Goal: Task Accomplishment & Management: Use online tool/utility

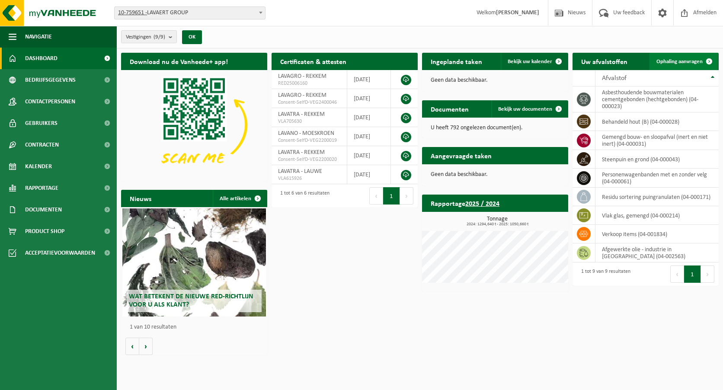
click at [693, 57] on link "Ophaling aanvragen" at bounding box center [683, 61] width 68 height 17
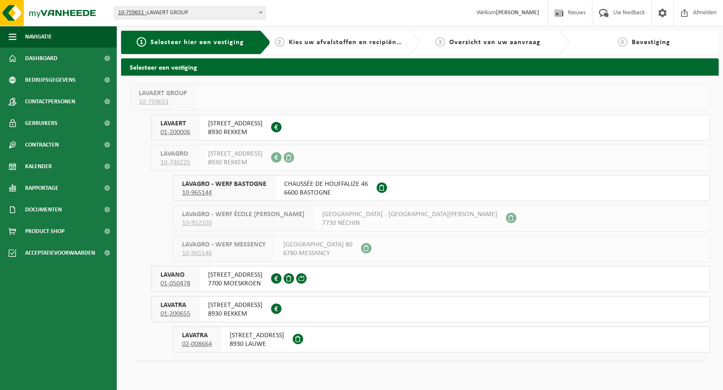
click at [269, 342] on span "8930 LAUWE" at bounding box center [256, 344] width 54 height 9
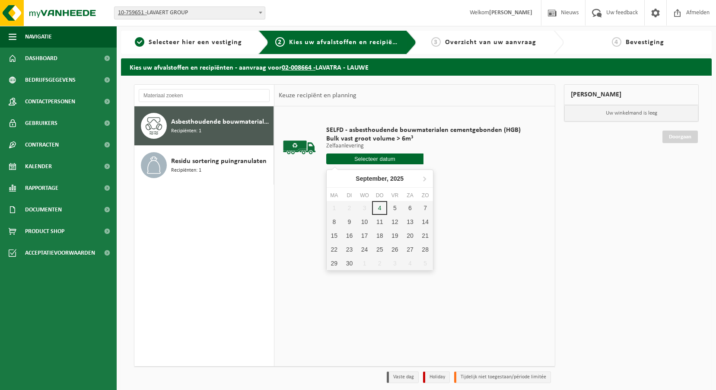
click at [377, 159] on input "text" at bounding box center [374, 158] width 97 height 11
click at [378, 207] on div "4" at bounding box center [379, 208] width 15 height 14
type input "Van 2025-09-04"
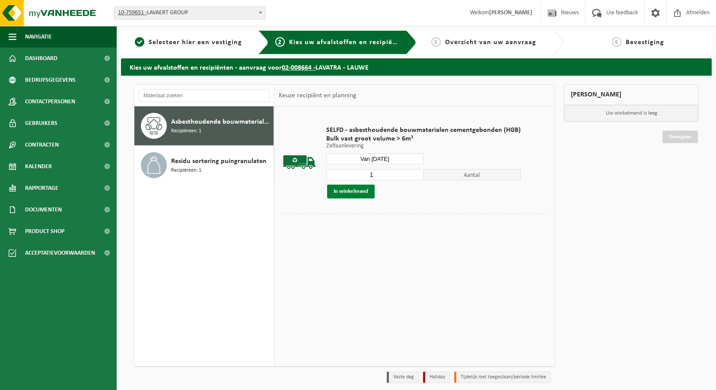
click at [368, 188] on button "In winkelmand" at bounding box center [351, 192] width 48 height 14
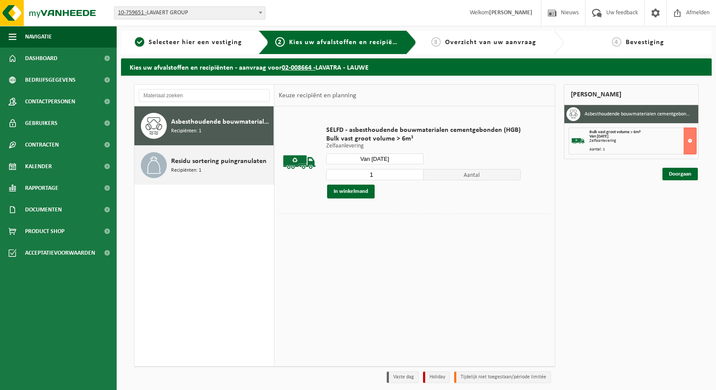
click at [215, 162] on span "Residu sortering puingranulaten" at bounding box center [219, 161] width 96 height 10
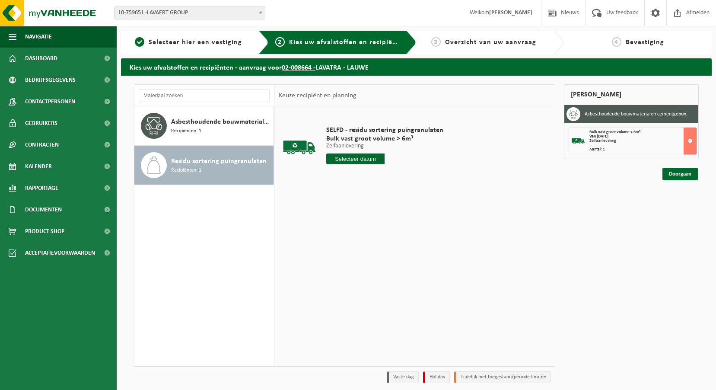
click at [369, 162] on input "text" at bounding box center [355, 158] width 59 height 11
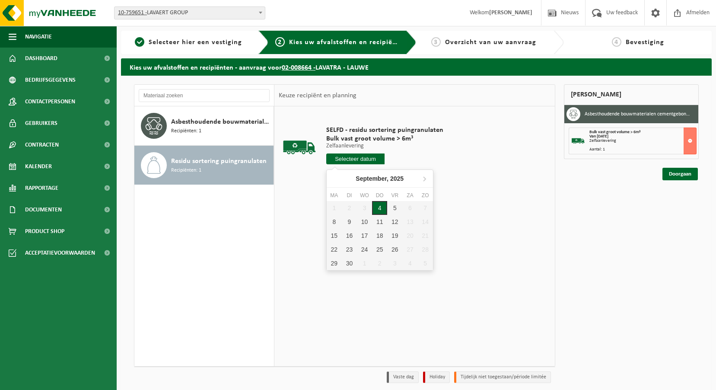
click at [381, 210] on div "4" at bounding box center [379, 208] width 15 height 14
type input "Van 2025-09-04"
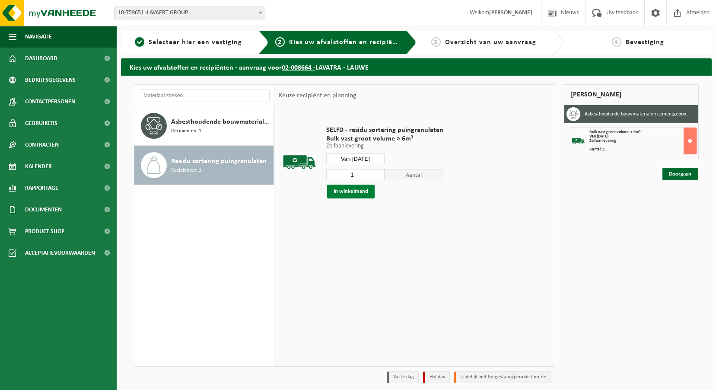
click at [353, 192] on button "In winkelmand" at bounding box center [351, 192] width 48 height 14
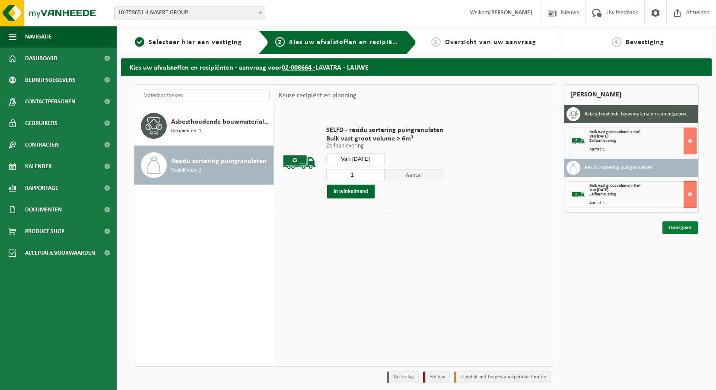
click at [682, 228] on link "Doorgaan" at bounding box center [680, 227] width 35 height 13
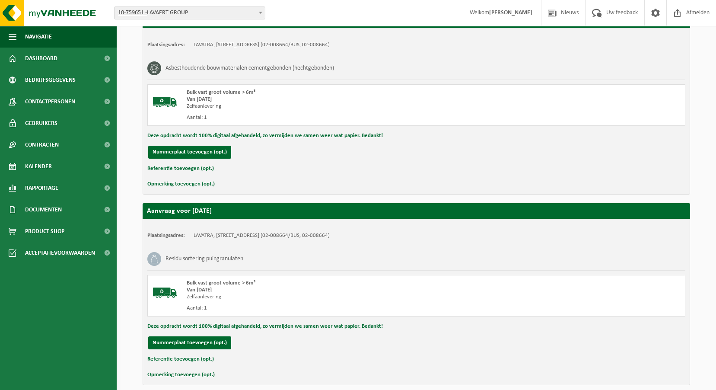
scroll to position [216, 0]
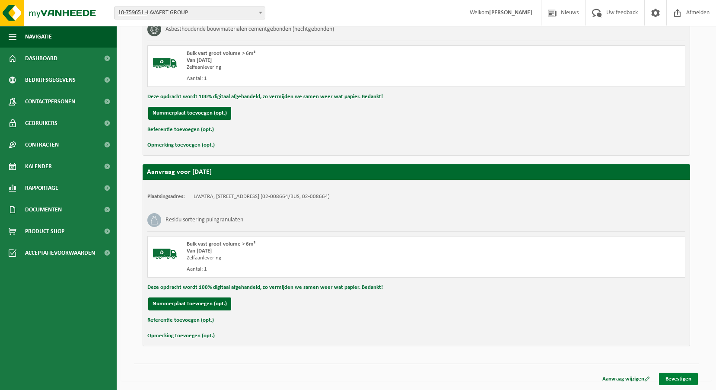
click at [684, 380] on link "Bevestigen" at bounding box center [678, 379] width 39 height 13
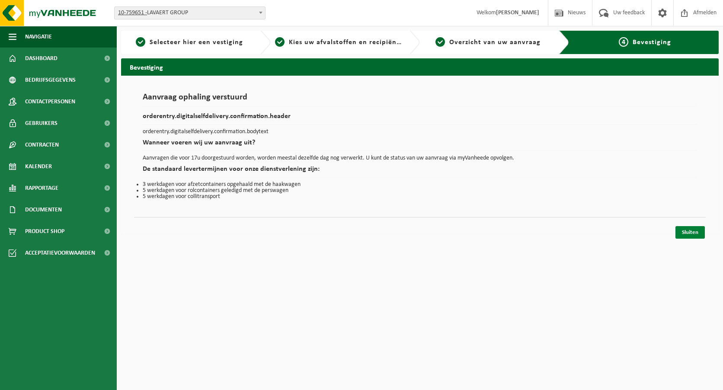
click at [691, 236] on link "Sluiten" at bounding box center [689, 232] width 29 height 13
